Goal: Task Accomplishment & Management: Manage account settings

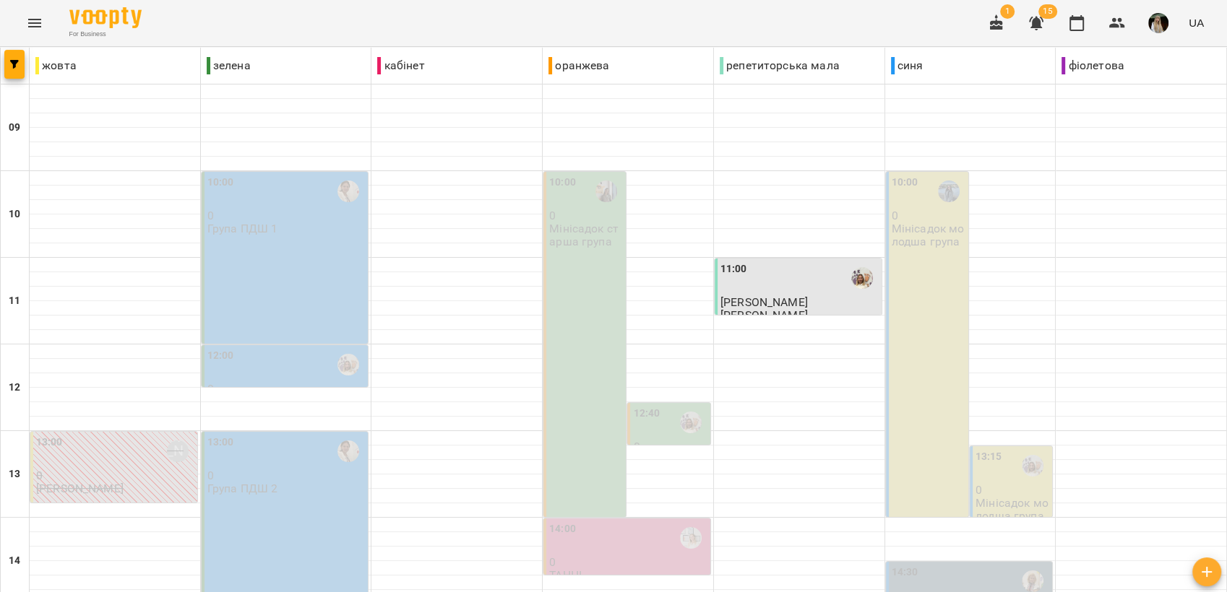
scroll to position [541, 0]
click at [1041, 22] on icon "button" at bounding box center [1035, 22] width 17 height 17
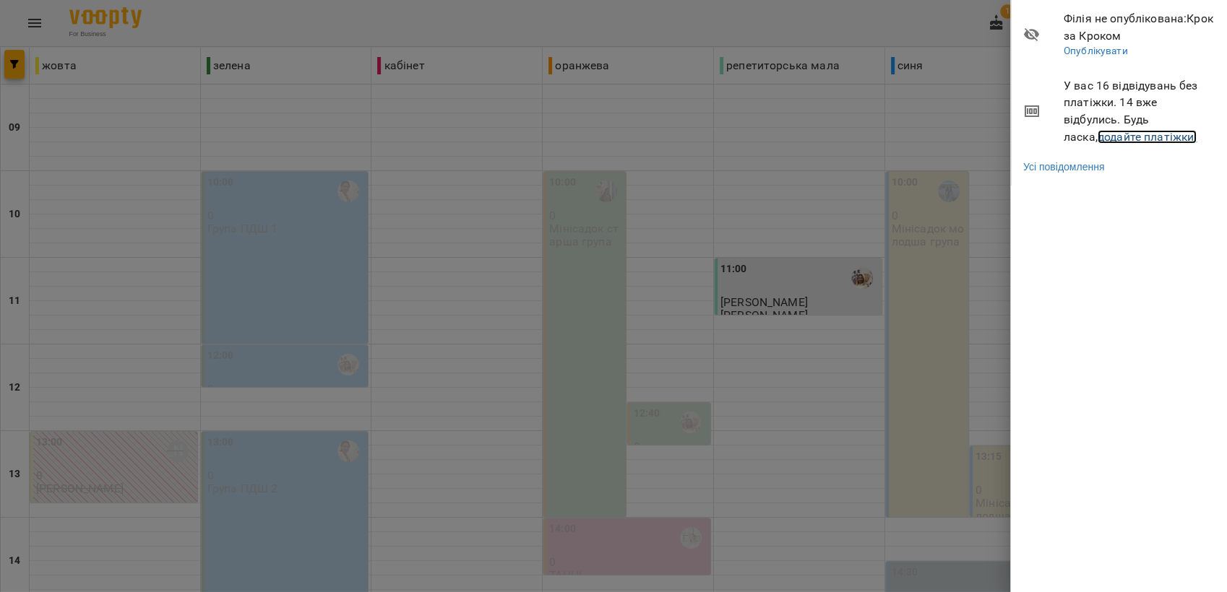
click at [1098, 137] on link "додайте платіжки!" at bounding box center [1148, 137] width 100 height 14
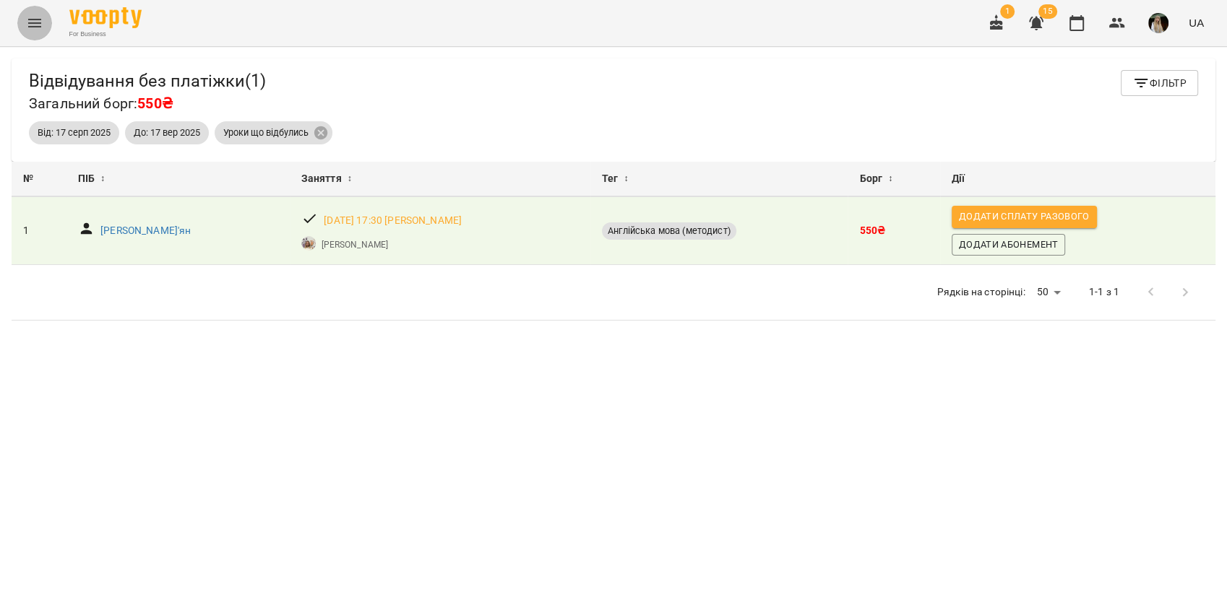
click at [40, 20] on icon "Menu" at bounding box center [34, 22] width 17 height 17
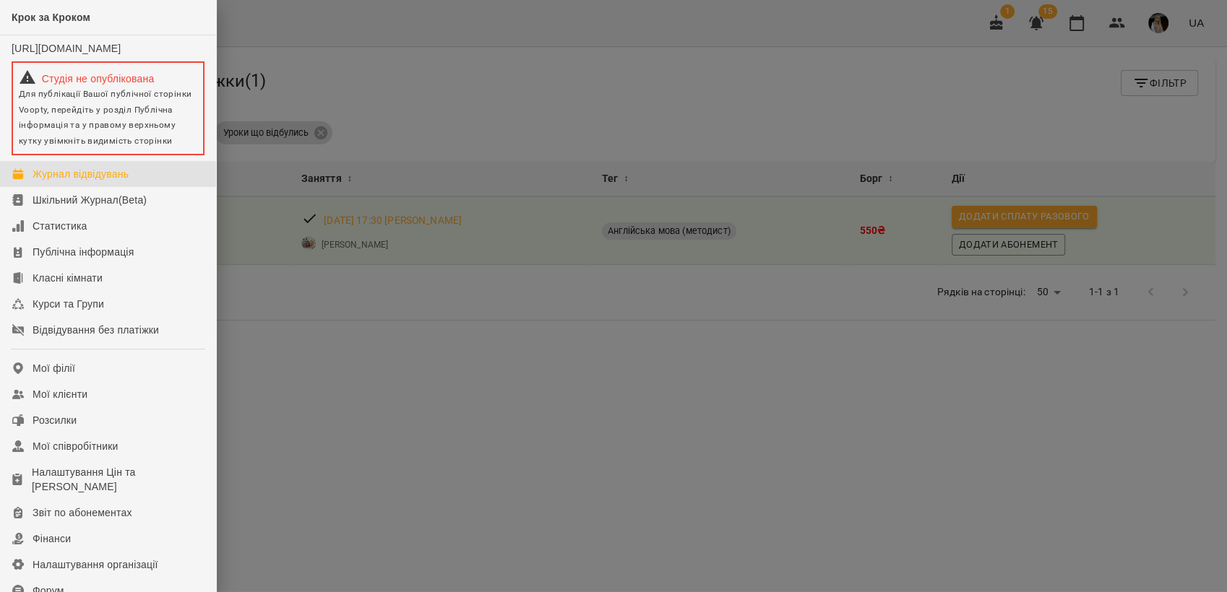
click at [87, 179] on div "Журнал відвідувань" at bounding box center [81, 174] width 96 height 14
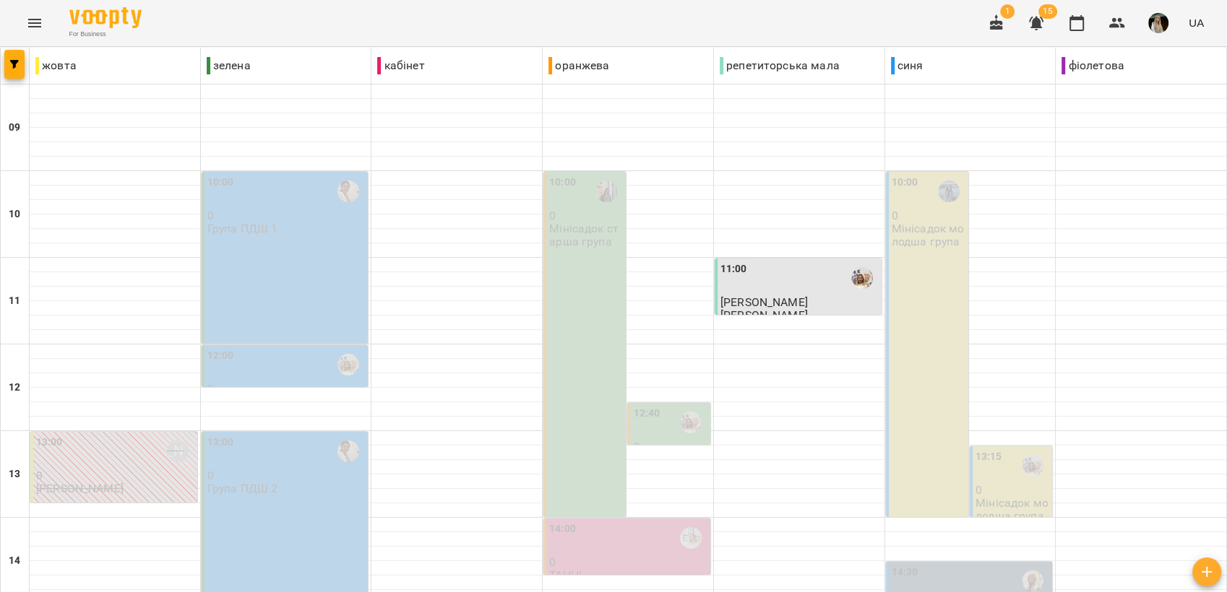
scroll to position [541, 0]
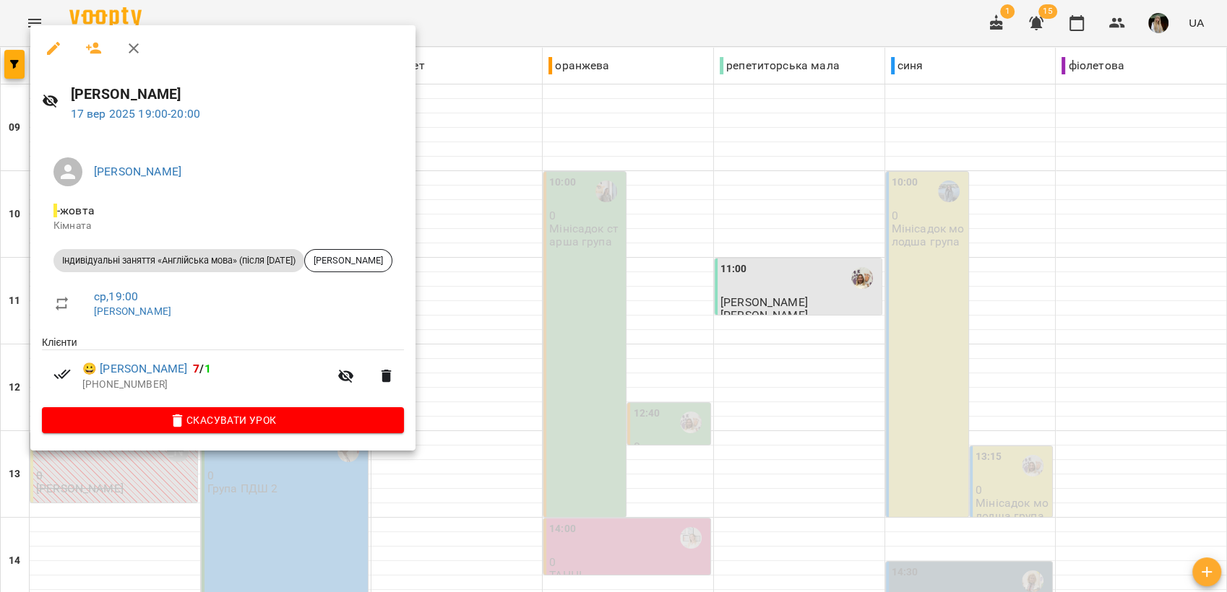
click at [475, 428] on div at bounding box center [613, 296] width 1227 height 592
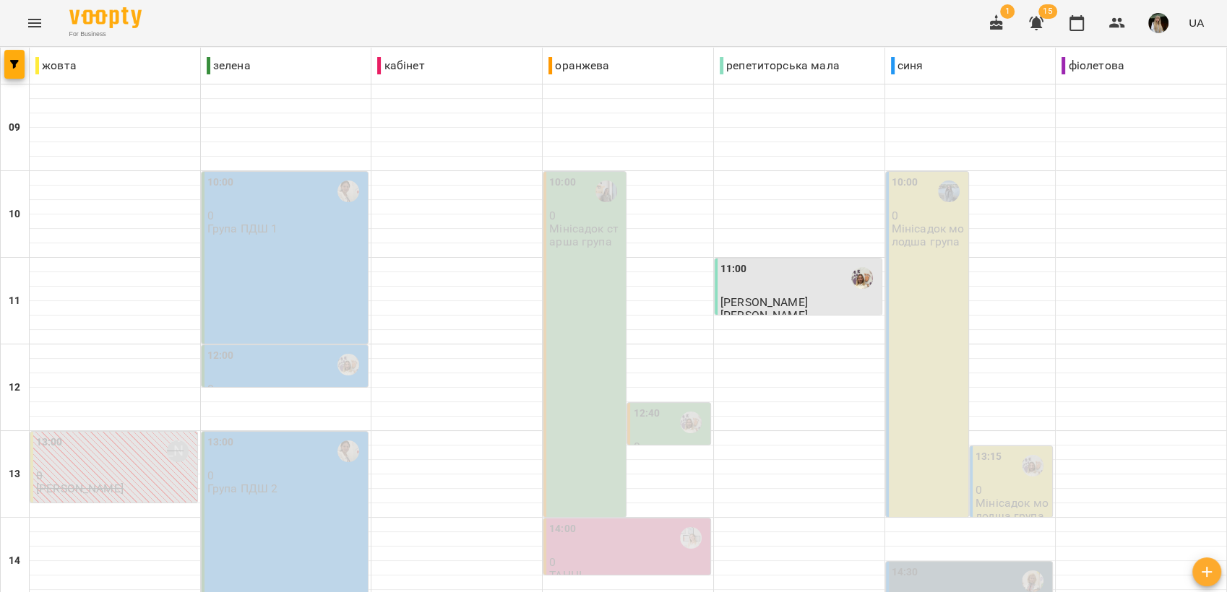
click at [1161, 24] on img "button" at bounding box center [1158, 23] width 20 height 20
click at [1150, 119] on div "Ірина Окіс Відеоуроки Змінити пароль Вийти" at bounding box center [1164, 94] width 103 height 104
click at [803, 217] on div at bounding box center [613, 296] width 1227 height 592
click at [1158, 23] on img "button" at bounding box center [1158, 23] width 20 height 20
click at [1168, 133] on span "Вийти" at bounding box center [1165, 132] width 92 height 17
